Goal: Task Accomplishment & Management: Manage account settings

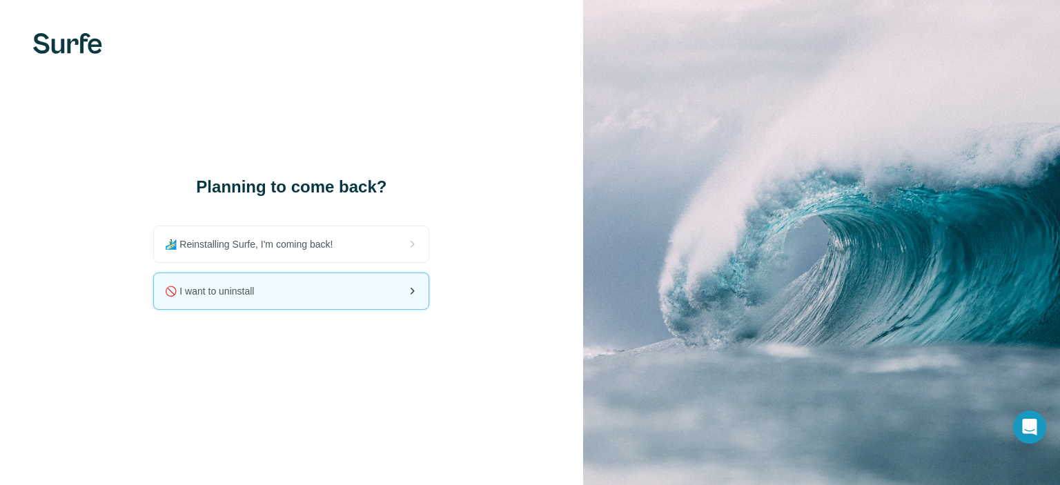
click at [375, 285] on div "🚫 I want to uninstall" at bounding box center [291, 291] width 275 height 36
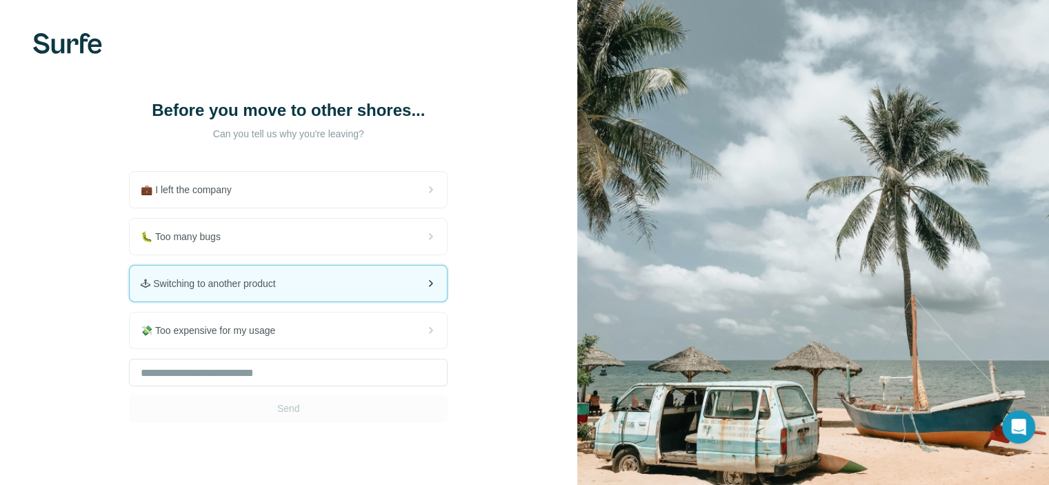
click at [229, 288] on span "🕹 Switching to another product" at bounding box center [214, 284] width 146 height 14
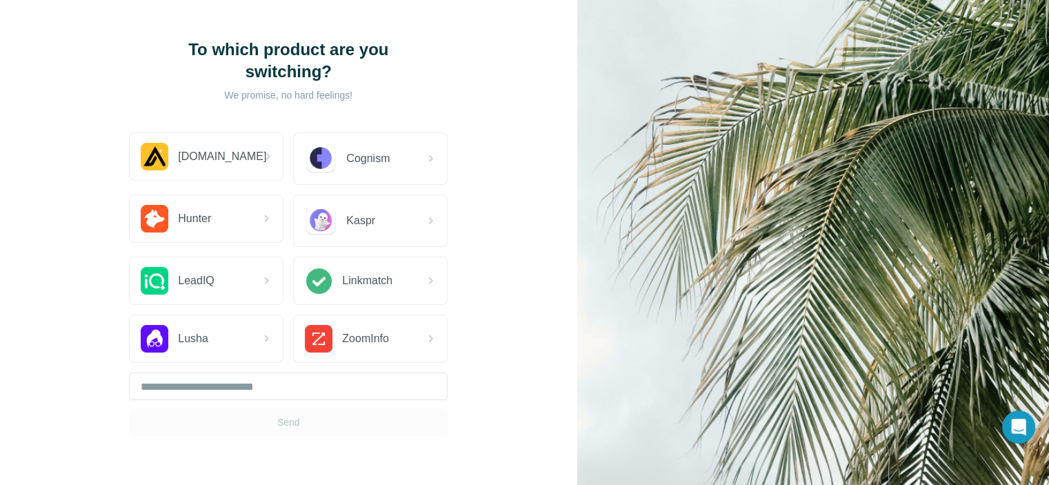
scroll to position [110, 0]
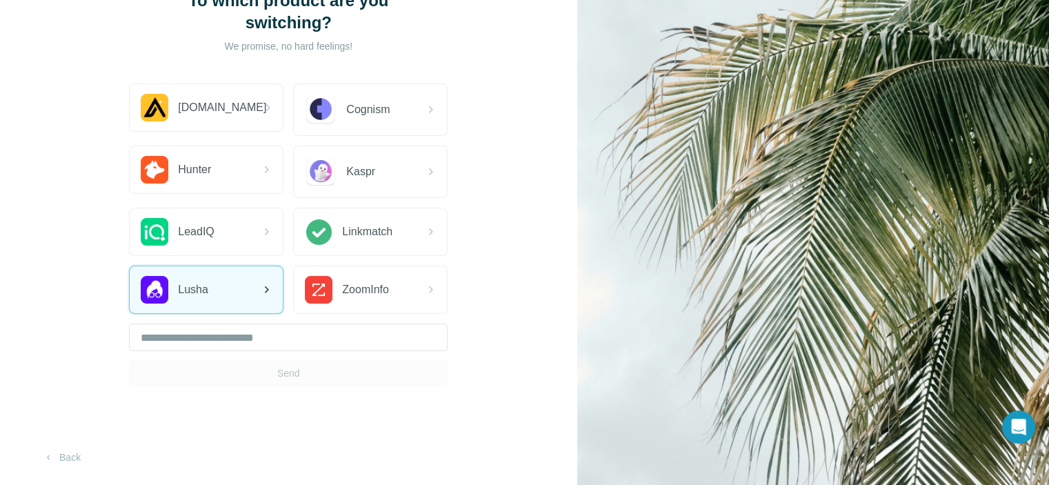
click at [198, 277] on div "Lusha" at bounding box center [175, 290] width 68 height 28
